Goal: Transaction & Acquisition: Purchase product/service

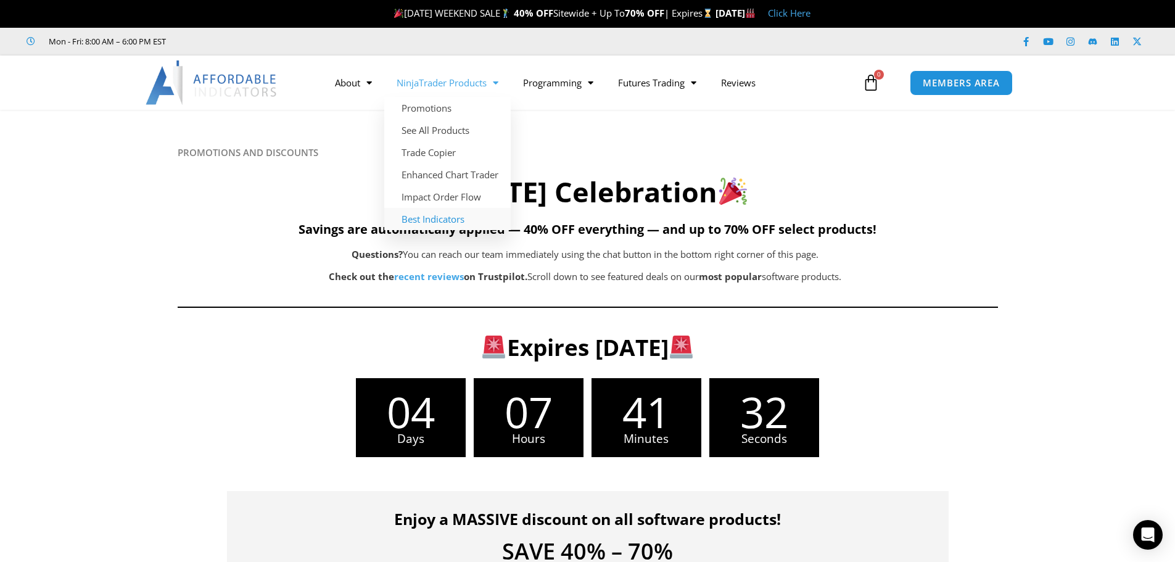
click at [439, 218] on link "Best Indicators" at bounding box center [447, 219] width 126 height 22
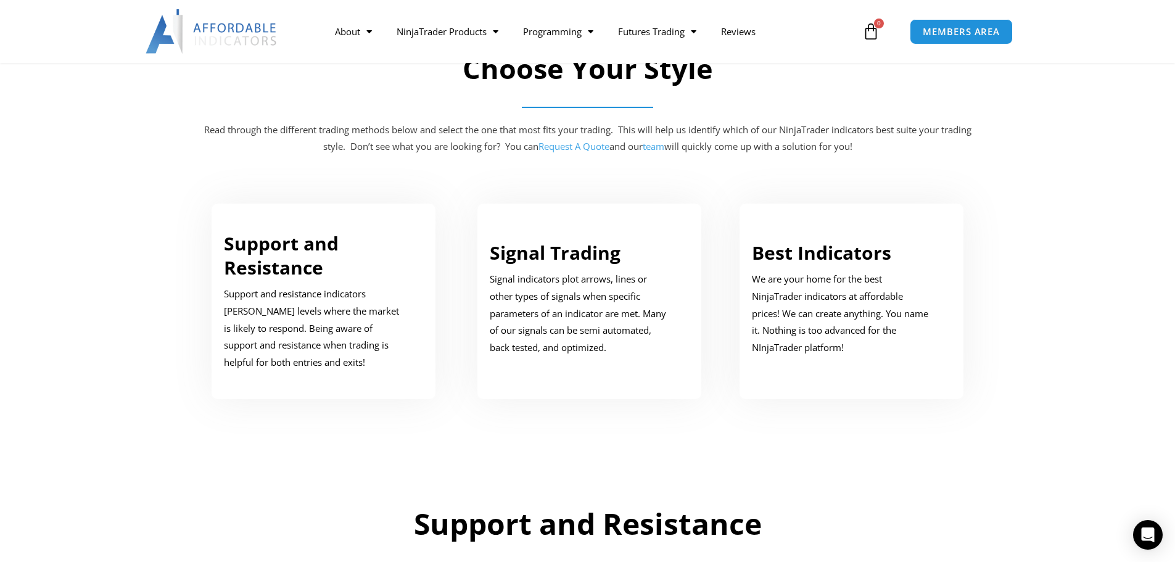
scroll to position [617, 0]
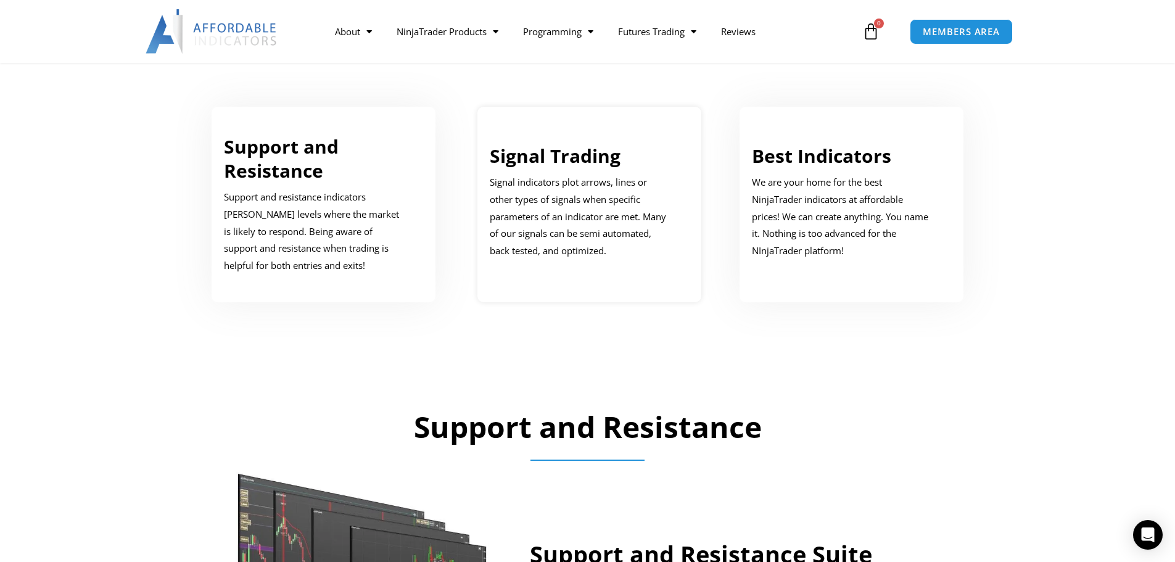
click at [566, 157] on link "Signal Trading" at bounding box center [555, 155] width 131 height 25
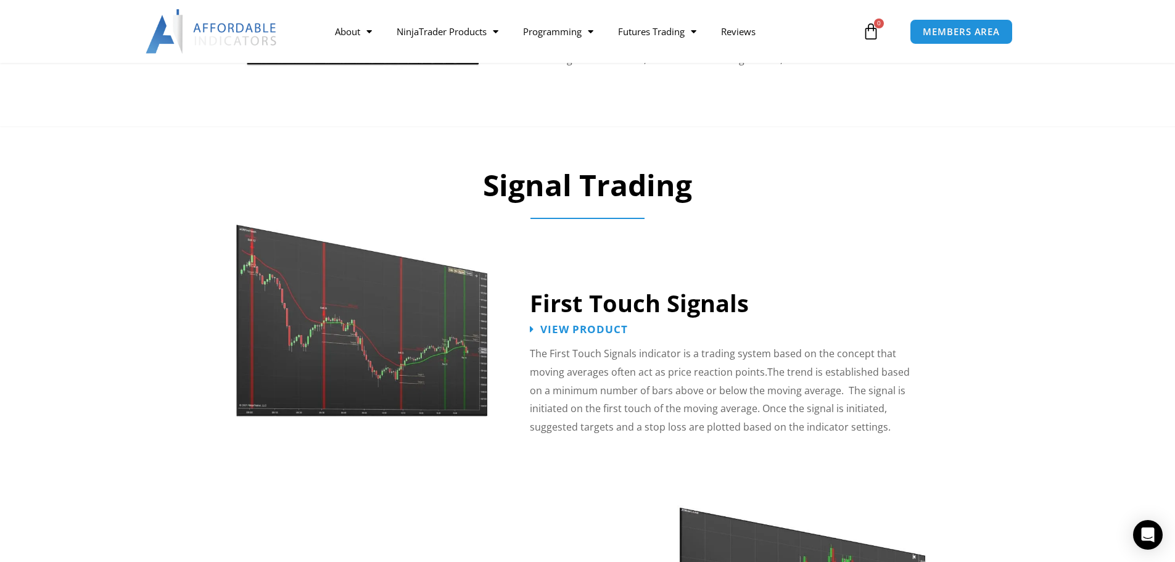
scroll to position [1896, 0]
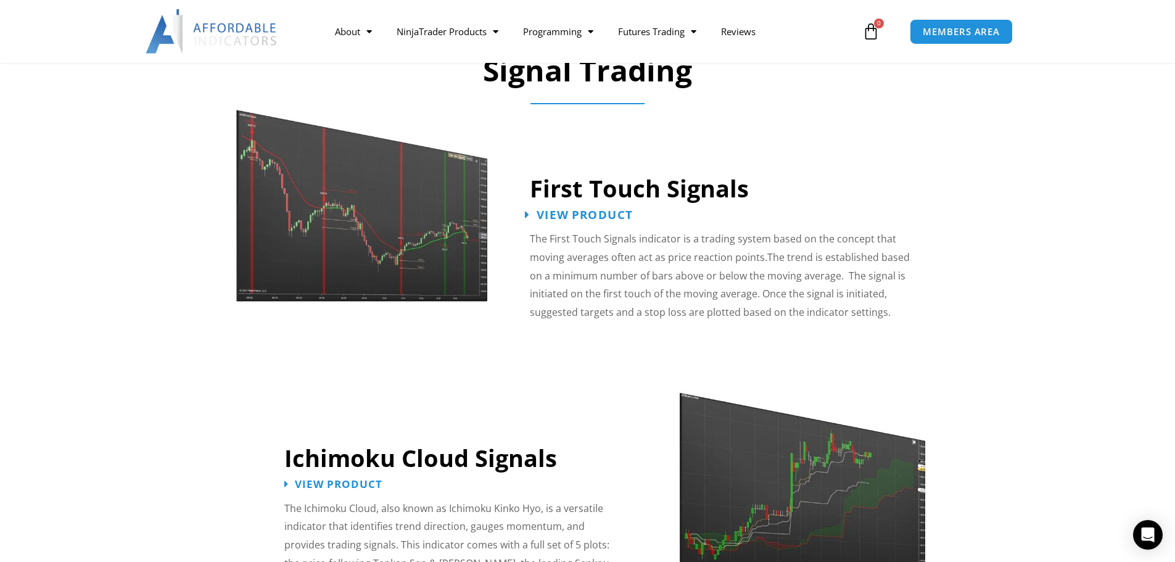
click at [545, 209] on span "View Product" at bounding box center [585, 215] width 96 height 12
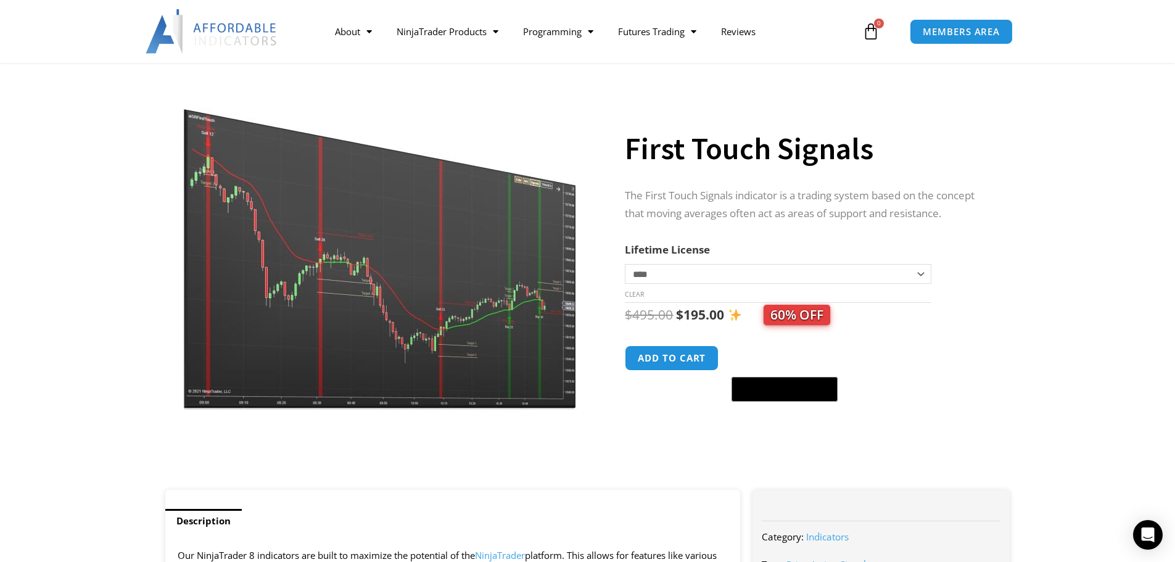
scroll to position [62, 0]
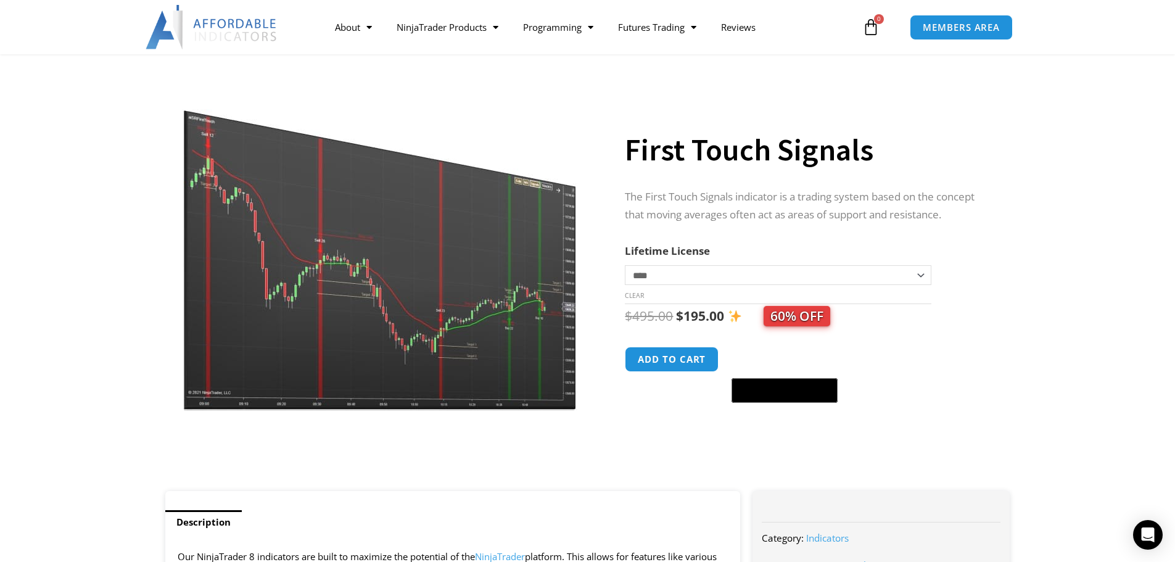
click at [408, 308] on img at bounding box center [381, 240] width 397 height 341
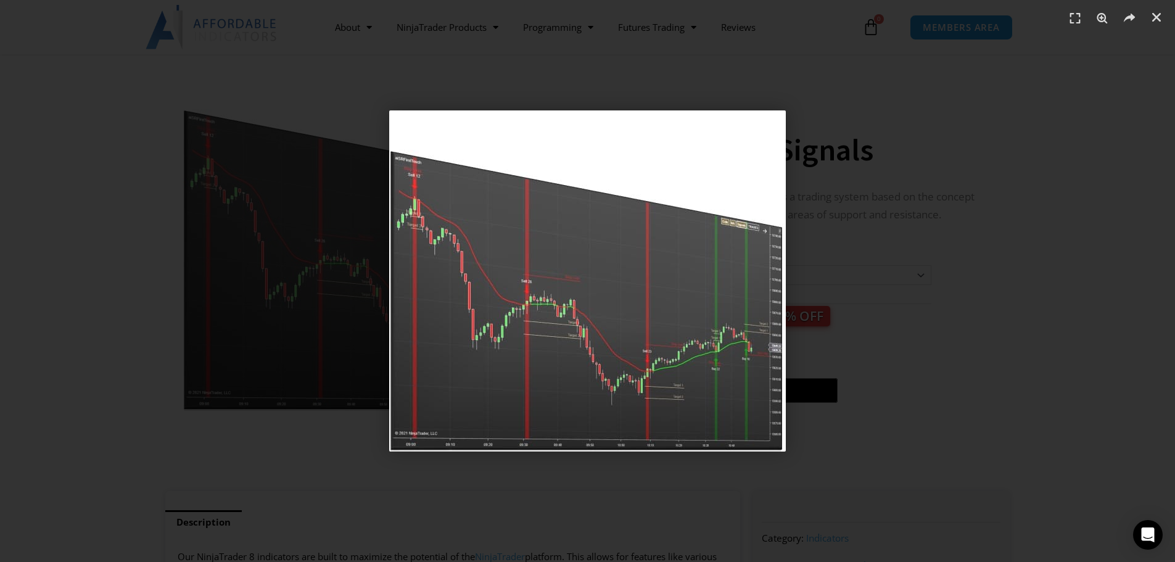
click at [805, 329] on div "1 / 1" at bounding box center [587, 281] width 1089 height 476
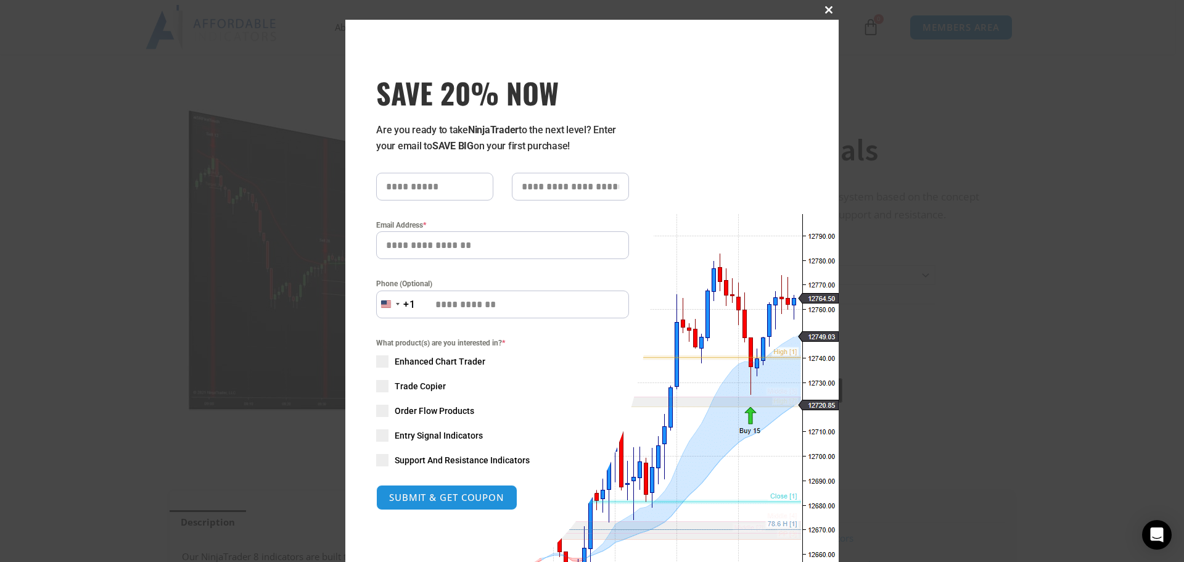
click at [827, 11] on span at bounding box center [829, 9] width 20 height 7
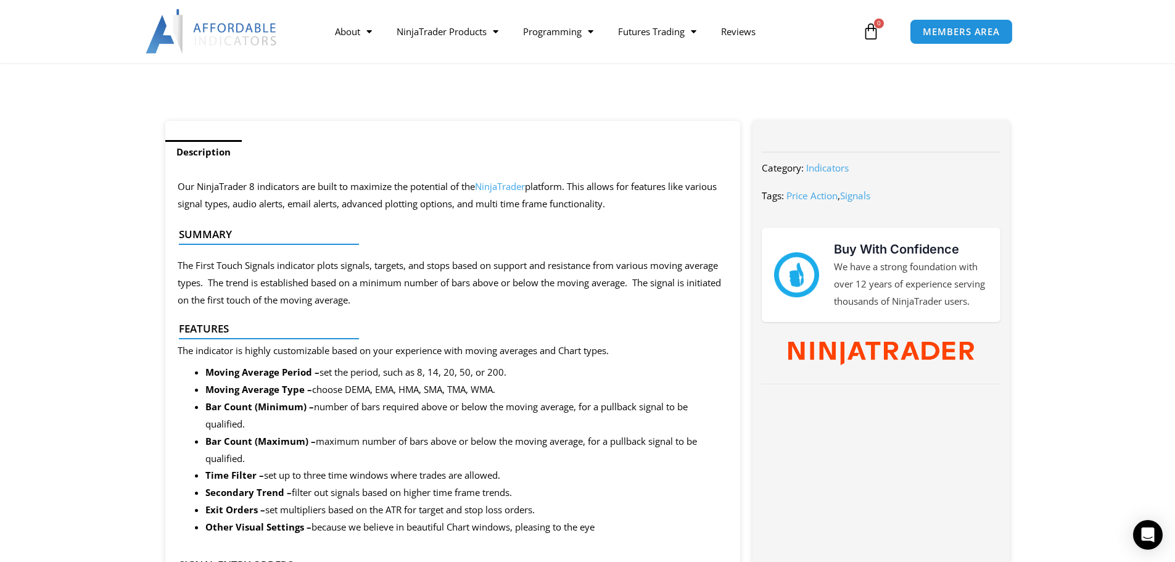
scroll to position [0, 0]
